Goal: Information Seeking & Learning: Learn about a topic

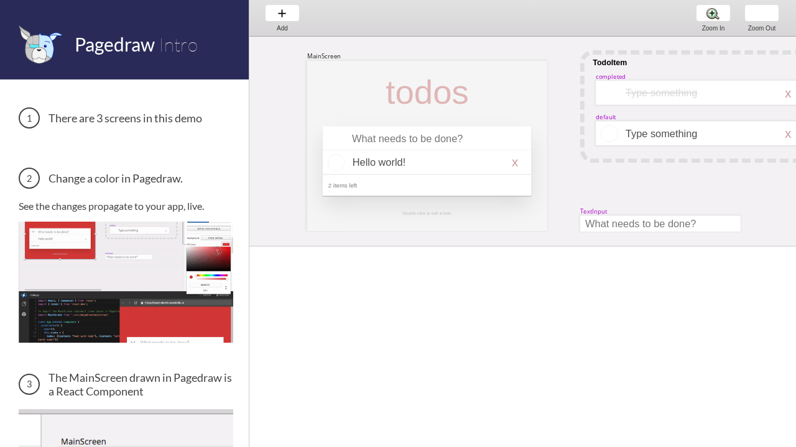
scroll to position [0, 44]
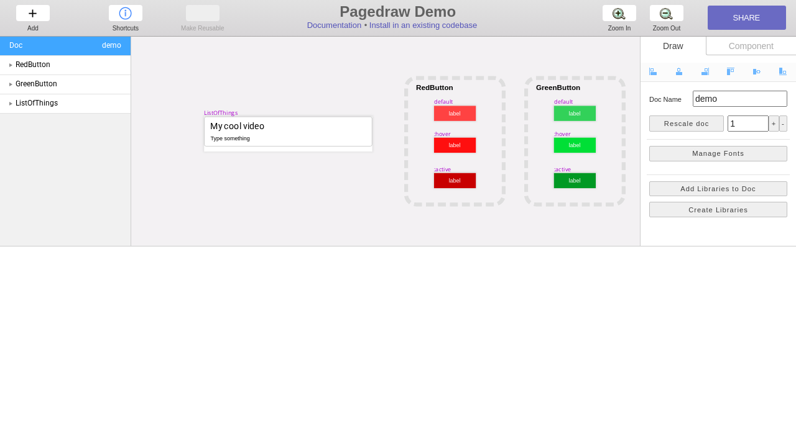
scroll to position [0, 29]
